Goal: Participate in discussion

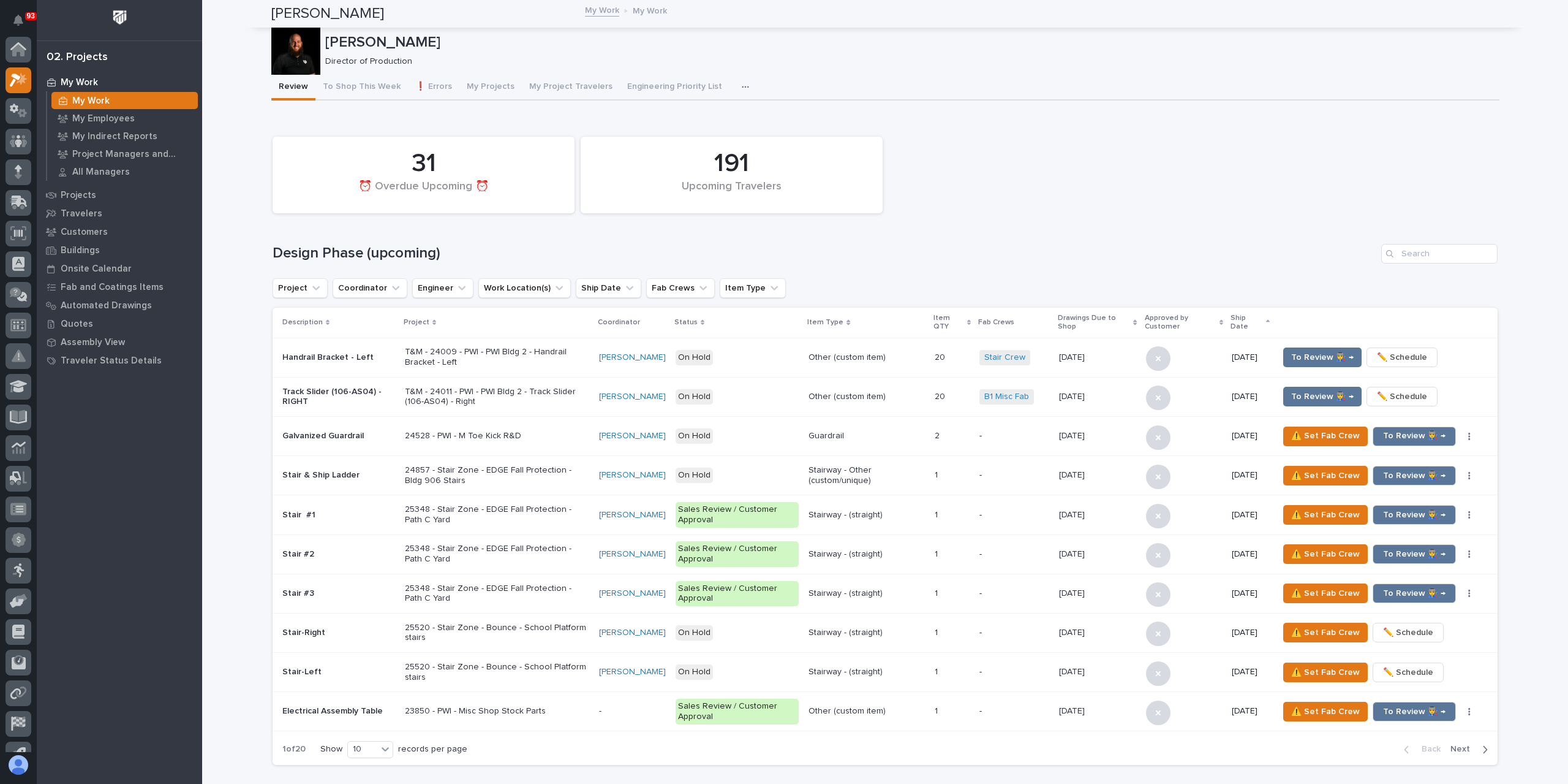
scroll to position [33, 0]
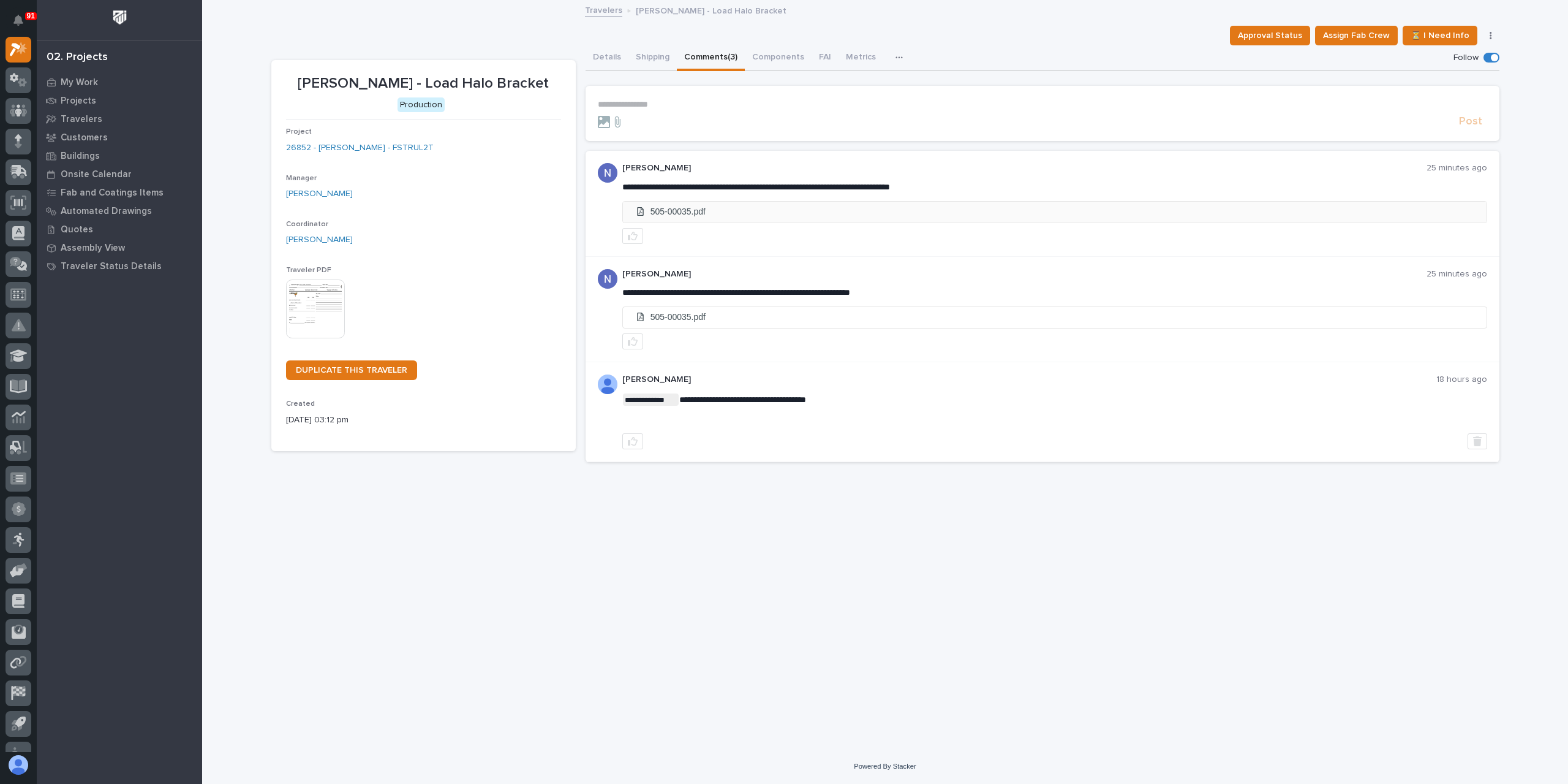
click at [670, 215] on li "505-00035.pdf" at bounding box center [1054, 211] width 864 height 20
click at [658, 109] on p "**********" at bounding box center [1043, 104] width 890 height 11
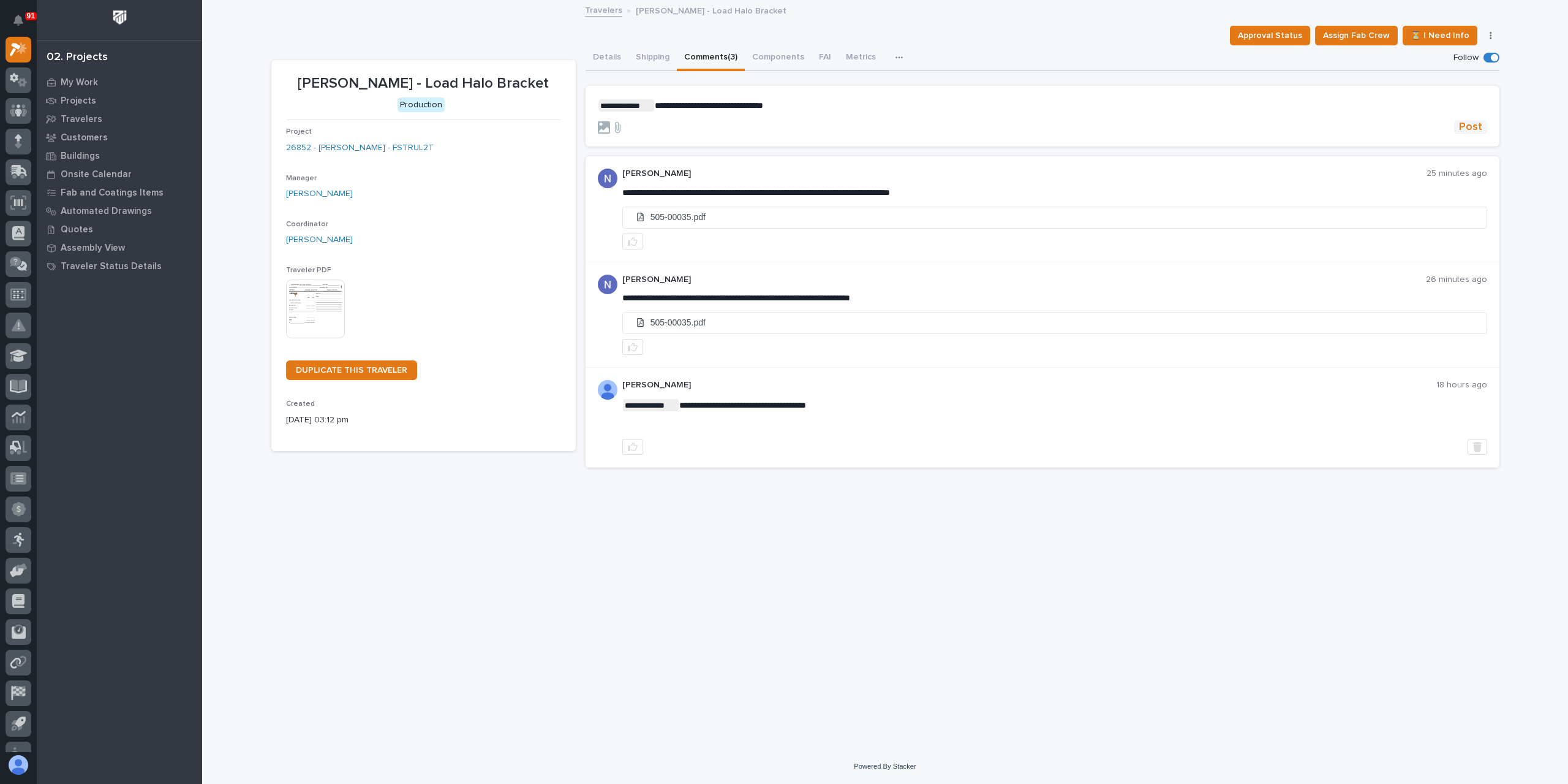
click at [1468, 124] on span "Post" at bounding box center [1470, 127] width 23 height 14
